Goal: Information Seeking & Learning: Find contact information

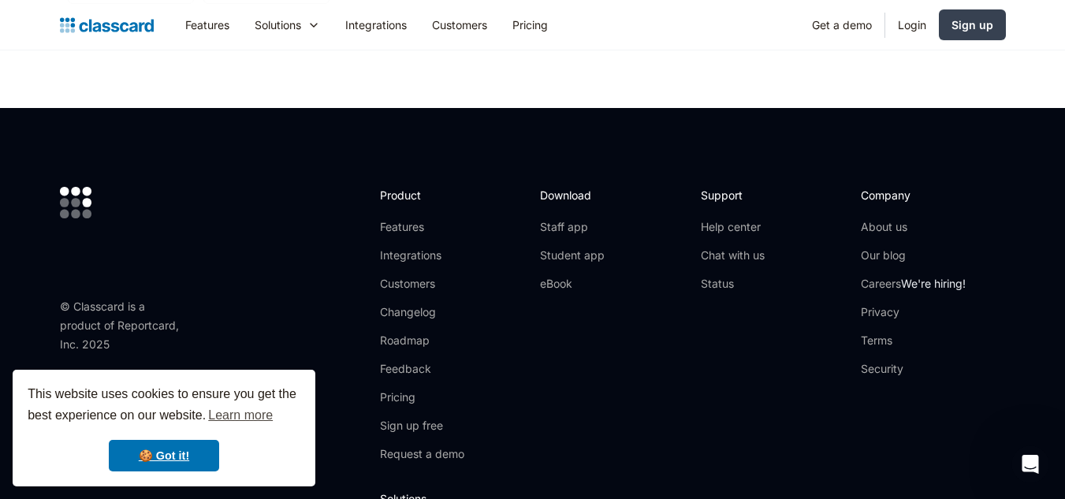
scroll to position [5428, 0]
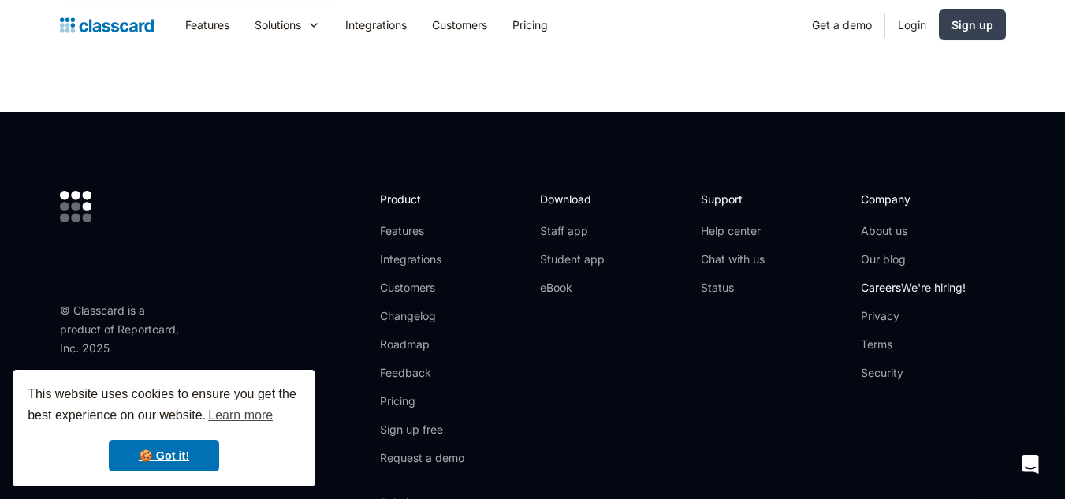
click at [904, 280] on link "Careers We're hiring!" at bounding box center [913, 288] width 105 height 16
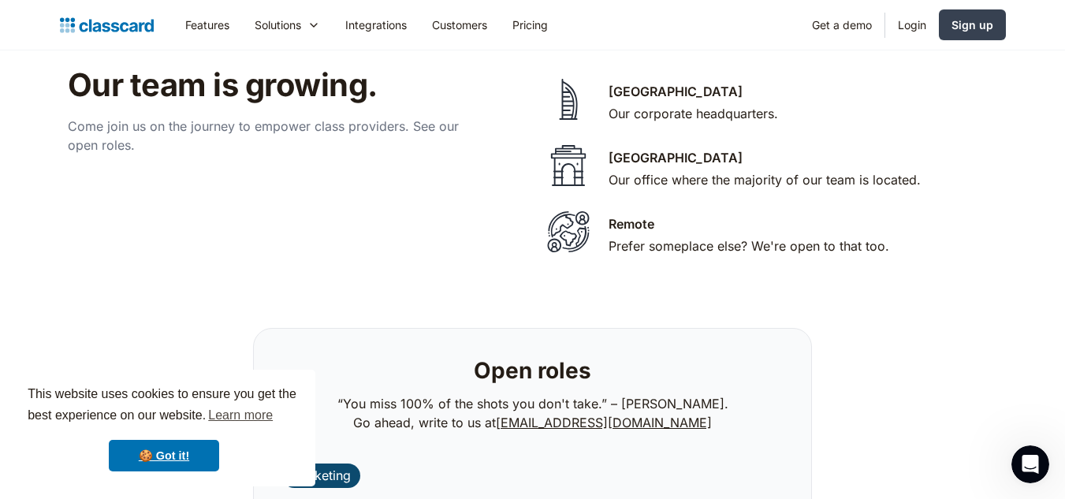
scroll to position [3202, 0]
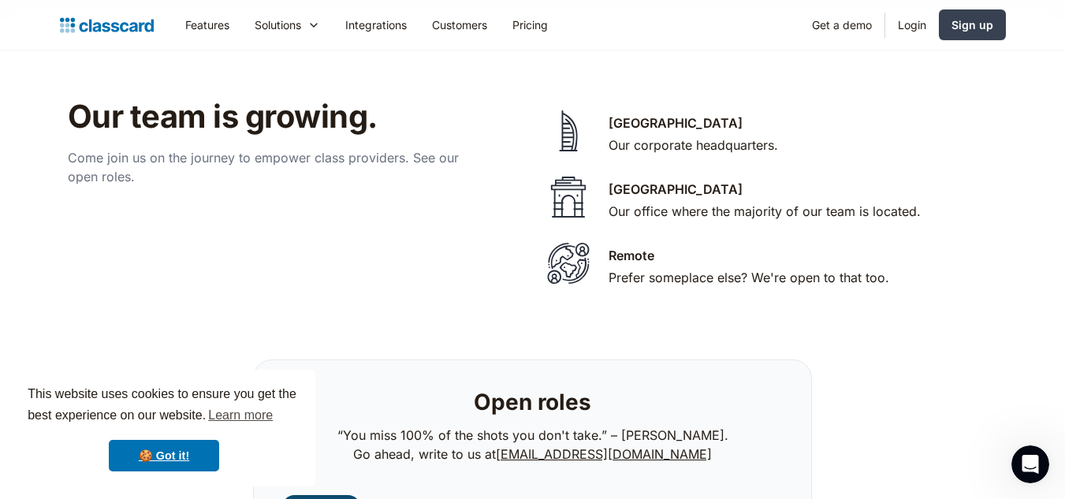
click at [567, 251] on img at bounding box center [568, 263] width 55 height 47
click at [625, 246] on div "Remote" at bounding box center [632, 255] width 46 height 19
drag, startPoint x: 539, startPoint y: 262, endPoint x: 580, endPoint y: 245, distance: 43.5
click at [580, 245] on div "[GEOGRAPHIC_DATA] Our corporate headquarters. [GEOGRAPHIC_DATA] Our office wher…" at bounding box center [769, 197] width 473 height 199
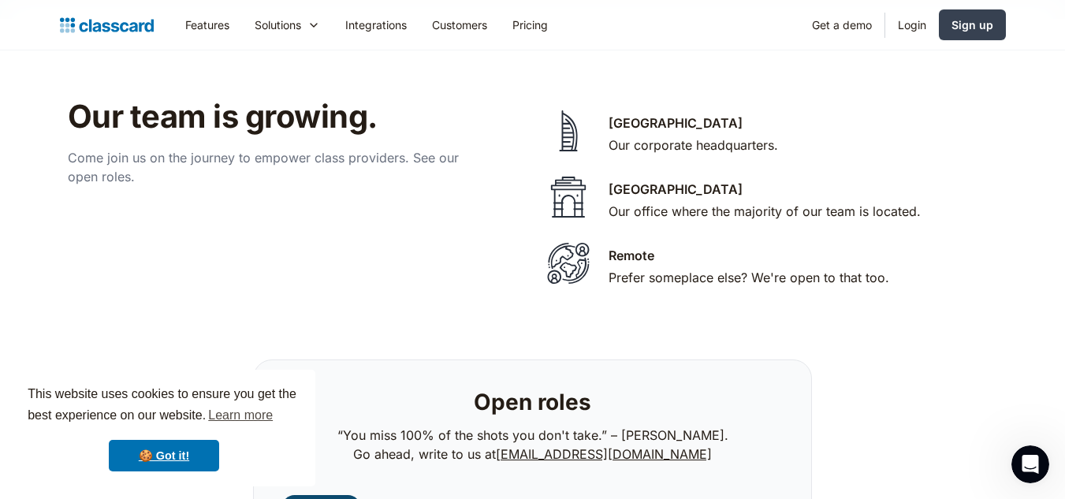
click at [580, 245] on img at bounding box center [568, 263] width 55 height 47
click at [449, 237] on div "Our team is growing. Come join us on the journey to empower class providers. Se…" at bounding box center [533, 197] width 946 height 199
drag, startPoint x: 518, startPoint y: 436, endPoint x: 684, endPoint y: 442, distance: 165.7
click at [684, 442] on p "“You miss 100% of the shots you don't take.” – [PERSON_NAME]. Go ahead, write t…" at bounding box center [533, 445] width 391 height 38
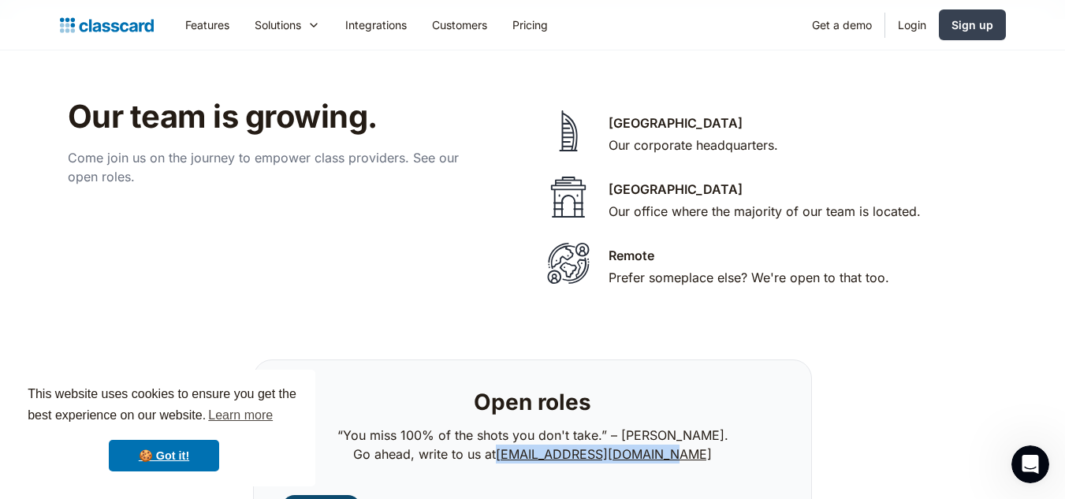
copy p "[EMAIL_ADDRESS][DOMAIN_NAME]"
